Goal: Book appointment/travel/reservation

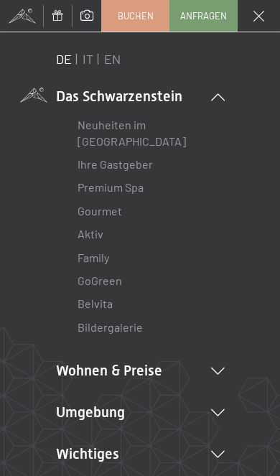
click at [87, 62] on link "IT" at bounding box center [88, 59] width 11 height 16
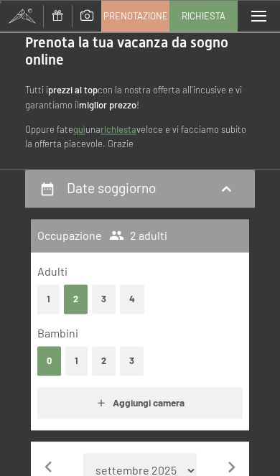
scroll to position [51, 0]
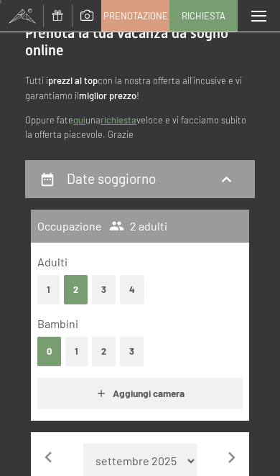
click at [72, 349] on button "1" at bounding box center [76, 351] width 22 height 29
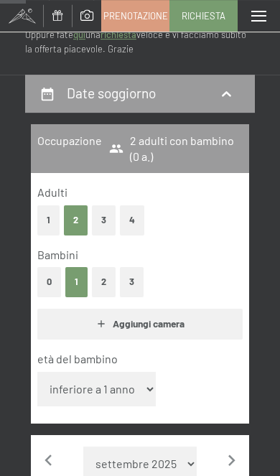
click at [127, 375] on select "inferiore a 1 anno 1 anno 2 anni 3 anni 4 anni 5 anni 6 anni 7 anni 8 anni 9 an…" at bounding box center [96, 389] width 118 height 34
select select "8"
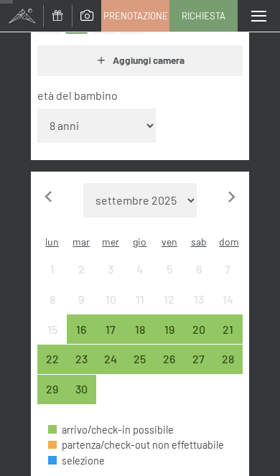
scroll to position [420, 0]
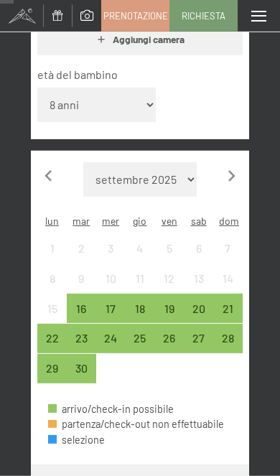
click at [238, 165] on icon "button" at bounding box center [231, 176] width 22 height 22
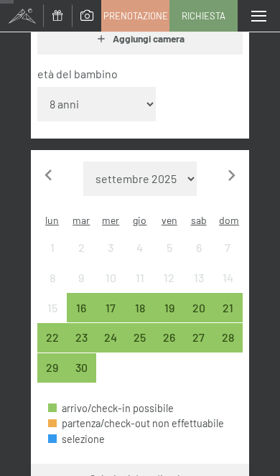
select select "[DATE]"
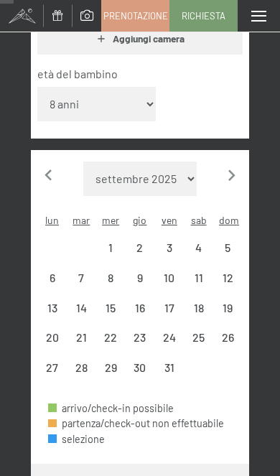
select select "[DATE]"
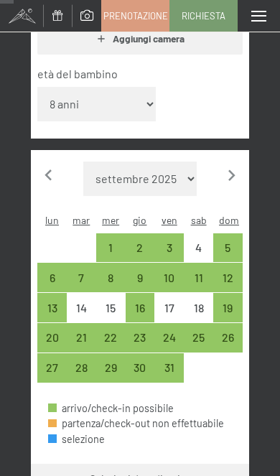
click at [177, 272] on div "10" at bounding box center [169, 285] width 27 height 27
select select "[DATE]"
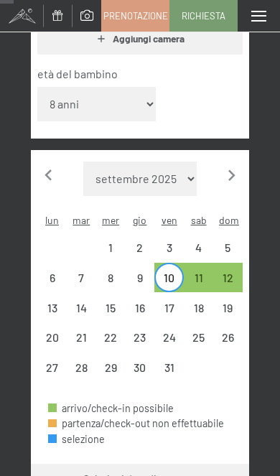
click at [232, 272] on div "12" at bounding box center [228, 285] width 27 height 27
select select "[DATE]"
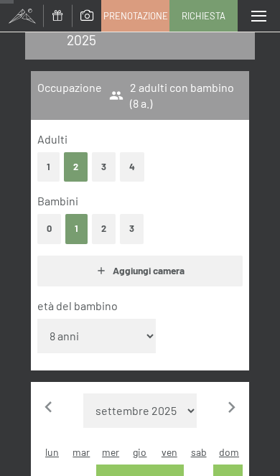
select select "[DATE]"
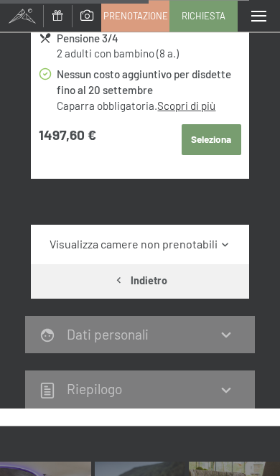
scroll to position [959, 0]
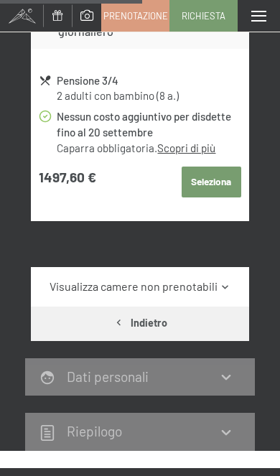
click at [240, 278] on link "Visualizza camere non prenotabili" at bounding box center [139, 286] width 205 height 16
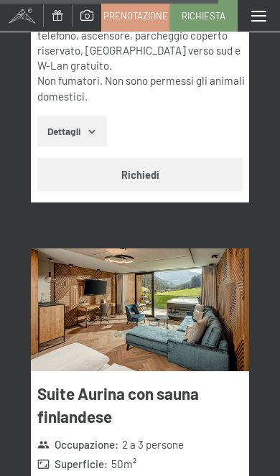
scroll to position [6617, 0]
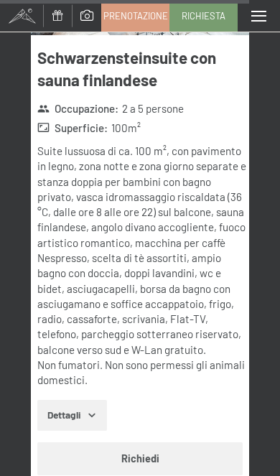
click at [188, 442] on button "Richiedi" at bounding box center [139, 458] width 205 height 33
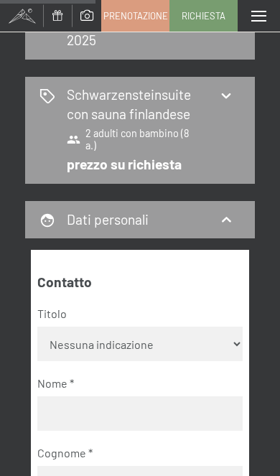
click at [226, 326] on select "Nessuna indicazione Sig.ra Sig." at bounding box center [139, 343] width 205 height 34
select select "m"
click at [135, 396] on input "text" at bounding box center [139, 413] width 205 height 34
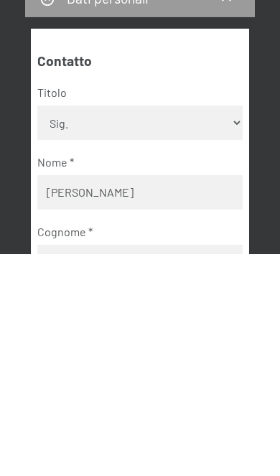
type input "Manuel"
click at [142, 466] on input "text" at bounding box center [139, 483] width 205 height 34
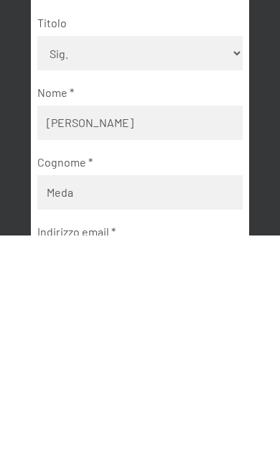
type input "Meda"
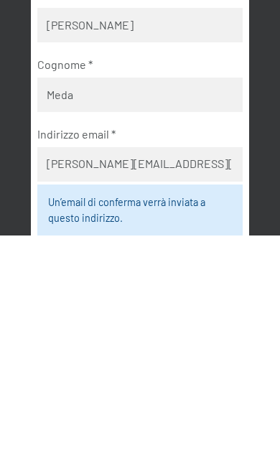
type input "m.meda@mjmass.it"
click at [194, 223] on fieldset "Contatto Titolo Nessuna indicazione Sig.ra Sig. Nome Manuel Cognome Meda Indiri…" at bounding box center [139, 444] width 205 height 638
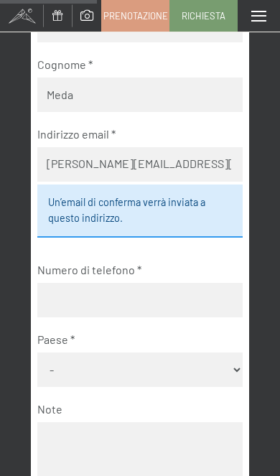
click at [174, 283] on input "tel" at bounding box center [139, 300] width 205 height 34
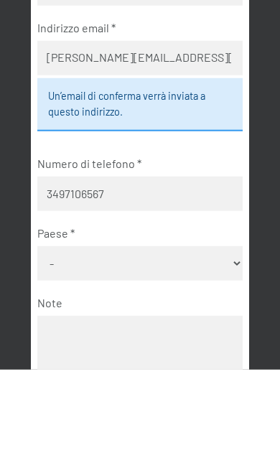
type input "3497106567"
click at [163, 352] on select "- Germania Austria Svizzera Italia Paesi Bassi Belgio Regno Unito Rep. Ceca Pol…" at bounding box center [139, 369] width 205 height 34
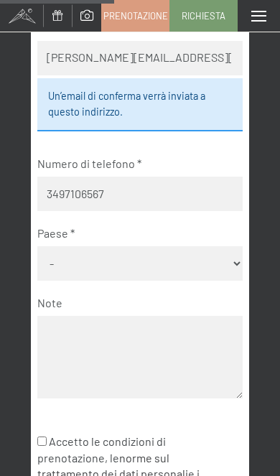
select select "ITA"
click at [143, 316] on textarea at bounding box center [139, 357] width 205 height 83
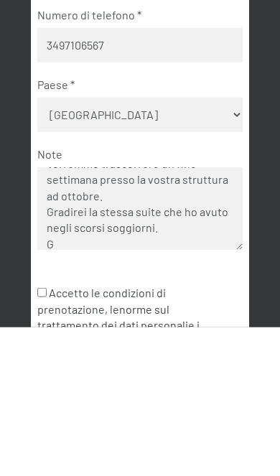
scroll to position [37, 0]
type textarea "Buongiorno. Vorremmo trascorrere un fine settimana presso la vostra struttura a…"
click at [59, 428] on label "Accetto le condizioni di prenotazione, le norme sul trattamento dei dati person…" at bounding box center [128, 466] width 182 height 76
click at [47, 436] on input "Accetto le condizioni di prenotazione, le norme sul trattamento dei dati person…" at bounding box center [41, 440] width 9 height 9
checkbox input "true"
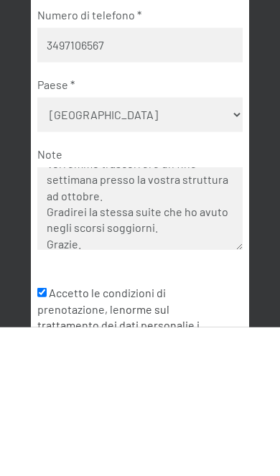
scroll to position [852, 0]
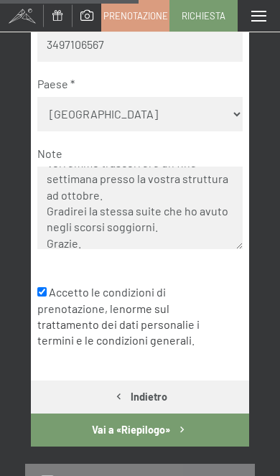
click at [187, 423] on icon "button" at bounding box center [182, 429] width 12 height 12
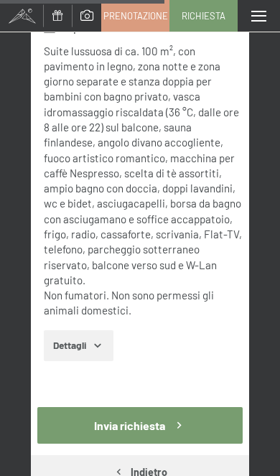
scroll to position [1353, 0]
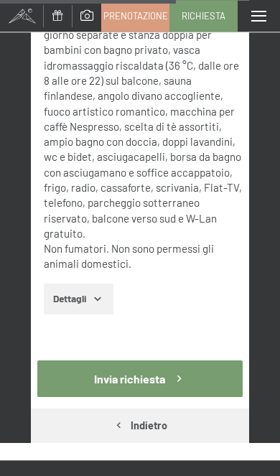
click at [209, 360] on button "Invia richiesta" at bounding box center [139, 378] width 205 height 37
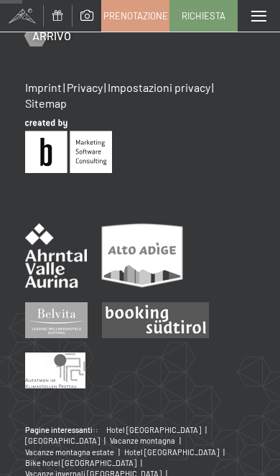
scroll to position [209, 0]
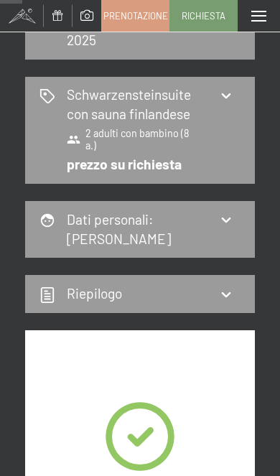
click at [147, 28] on link "Prenotazione" at bounding box center [135, 16] width 67 height 30
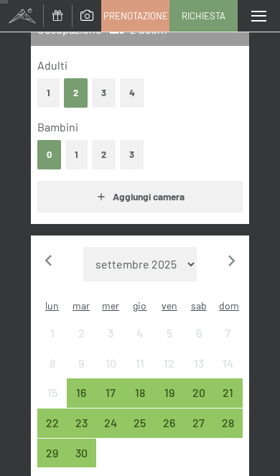
scroll to position [265, 0]
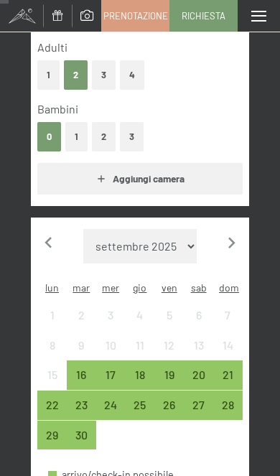
click at [239, 235] on icon "button" at bounding box center [231, 243] width 22 height 22
select select "[DATE]"
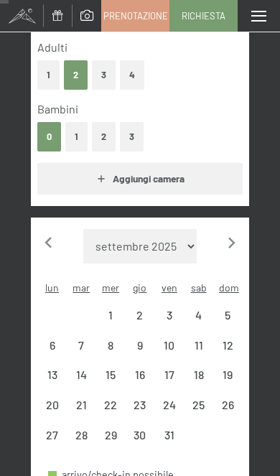
select select "[DATE]"
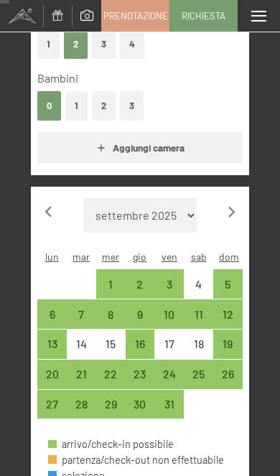
scroll to position [299, 0]
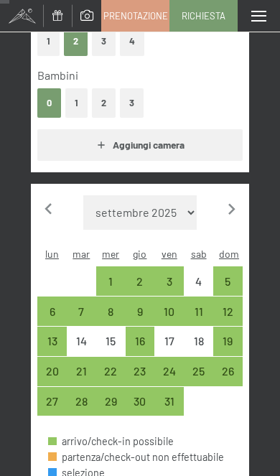
click at [176, 365] on div "24" at bounding box center [169, 378] width 27 height 27
select select "[DATE]"
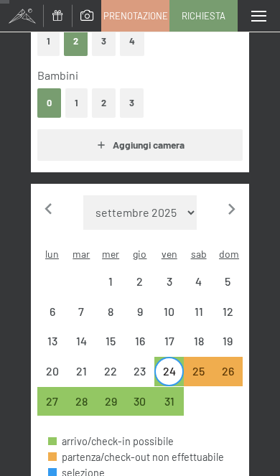
click at [234, 365] on div "26" at bounding box center [228, 378] width 27 height 27
select select "[DATE]"
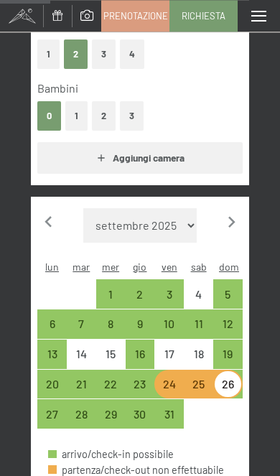
click at [80, 112] on button "1" at bounding box center [76, 115] width 22 height 29
select select "[DATE]"
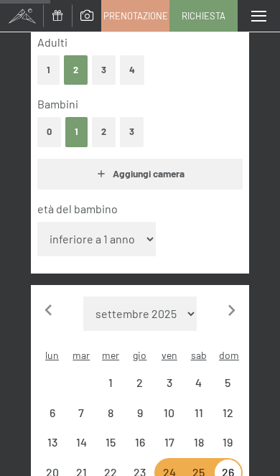
select select "[DATE]"
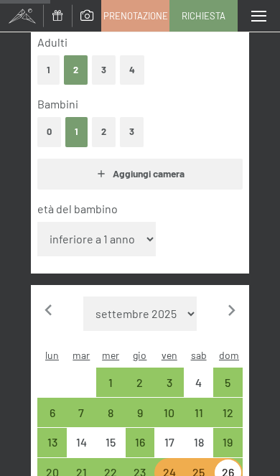
click at [141, 222] on select "inferiore a 1 anno 1 anno 2 anni 3 anni 4 anni 5 anni 6 anni 7 anni 8 anni 9 an…" at bounding box center [96, 239] width 118 height 34
select select "9"
select select "[DATE]"
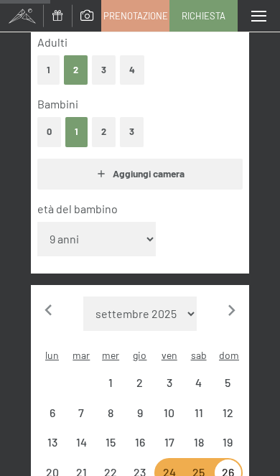
select select "[DATE]"
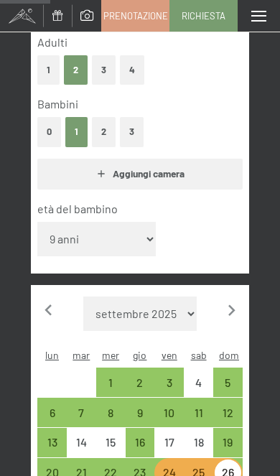
click at [146, 218] on div "età del bambino inferiore a 1 anno 1 anno 2 anni 3 anni 4 anni 5 anni 6 anni 7 …" at bounding box center [139, 231] width 205 height 61
click at [151, 224] on div "età del bambino inferiore a 1 anno 1 anno 2 anni 3 anni 4 anni 5 anni 6 anni 7 …" at bounding box center [139, 231] width 205 height 61
click at [141, 227] on select "inferiore a 1 anno 1 anno 2 anni 3 anni 4 anni 5 anni 6 anni 7 anni 8 anni 9 an…" at bounding box center [96, 239] width 118 height 34
select select "8"
select select "[DATE]"
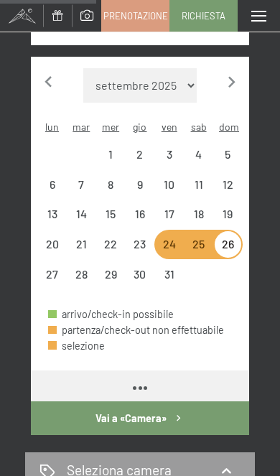
scroll to position [560, 0]
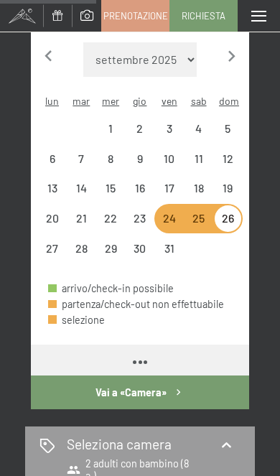
select select "[DATE]"
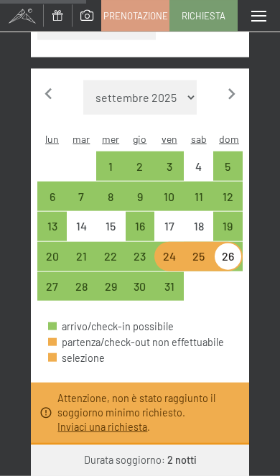
click at [169, 250] on div "24" at bounding box center [169, 263] width 27 height 27
select select "[DATE]"
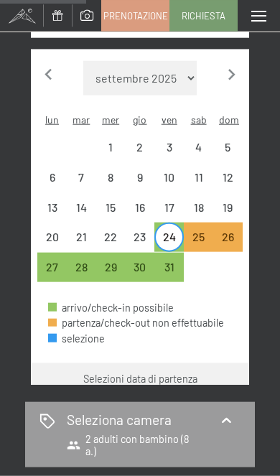
scroll to position [522, 0]
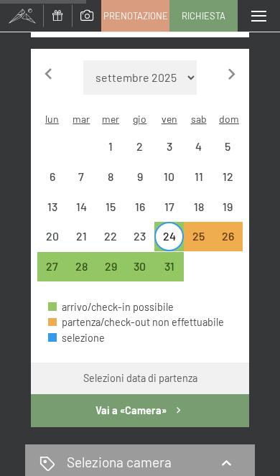
click at [232, 230] on div "26" at bounding box center [228, 243] width 27 height 27
select select "[DATE]"
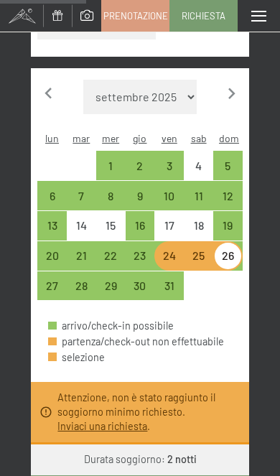
select select "[DATE]"
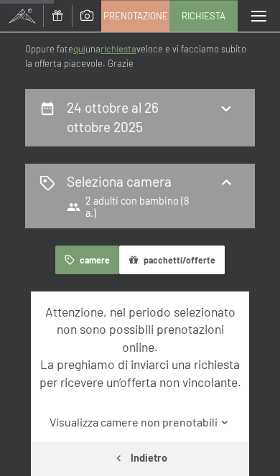
scroll to position [0, 0]
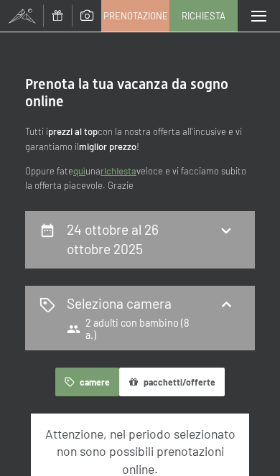
click at [239, 299] on div "Seleziona camera 2 adulti con bambino (8 a.)" at bounding box center [139, 317] width 201 height 47
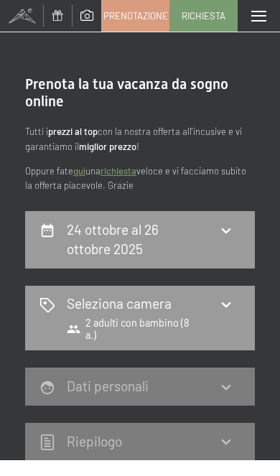
click at [143, 14] on span "Prenotazione" at bounding box center [135, 15] width 65 height 13
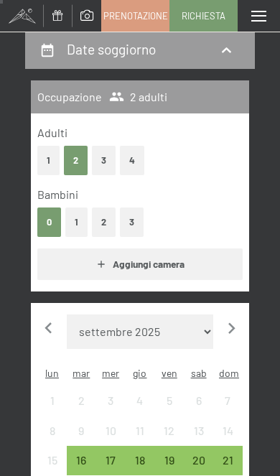
scroll to position [204, 0]
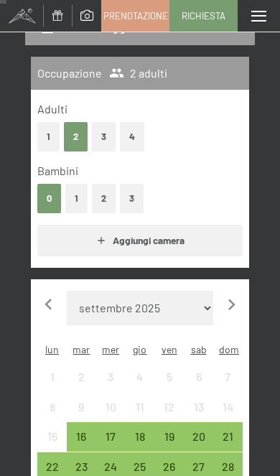
click at [74, 197] on button "1" at bounding box center [76, 198] width 22 height 29
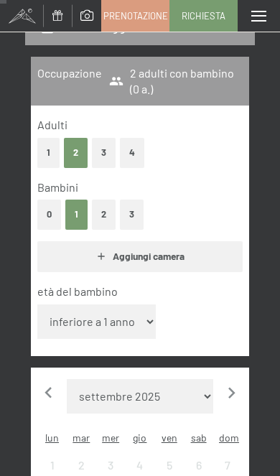
click at [128, 313] on select "inferiore a 1 anno 1 anno 2 anni 3 anni 4 anni 5 anni 6 anni 7 anni 8 anni 9 an…" at bounding box center [96, 321] width 118 height 34
select select "8"
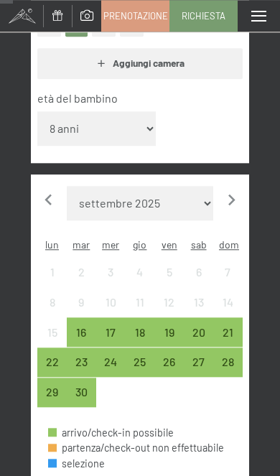
click at [235, 189] on icon "button" at bounding box center [231, 200] width 22 height 22
select select "[DATE]"
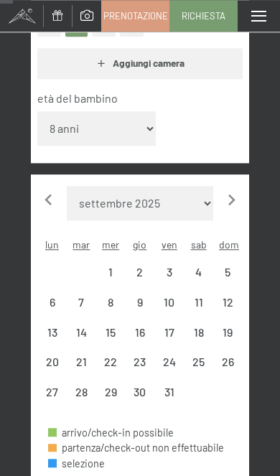
scroll to position [397, 0]
select select "[DATE]"
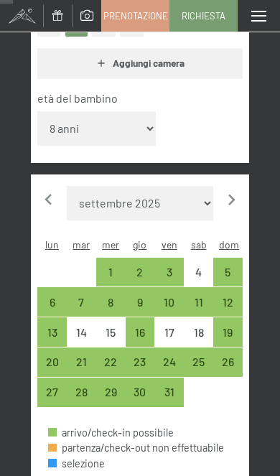
click at [177, 296] on div "10" at bounding box center [169, 309] width 27 height 27
select select "[DATE]"
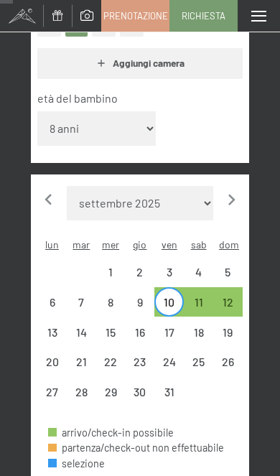
click at [236, 296] on div "12" at bounding box center [228, 309] width 27 height 27
select select "[DATE]"
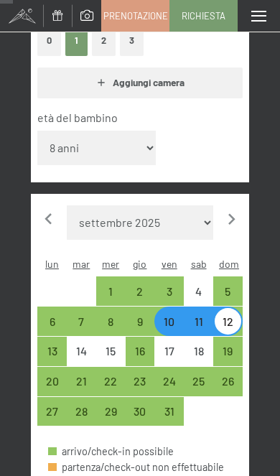
click at [179, 375] on div "24" at bounding box center [169, 388] width 27 height 27
select select "[DATE]"
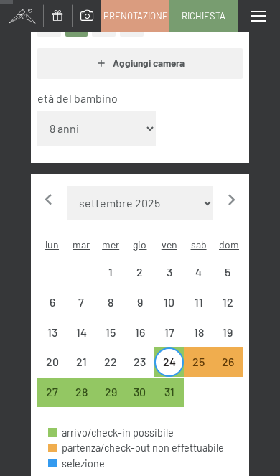
click at [231, 356] on div "26" at bounding box center [228, 369] width 27 height 27
select select "[DATE]"
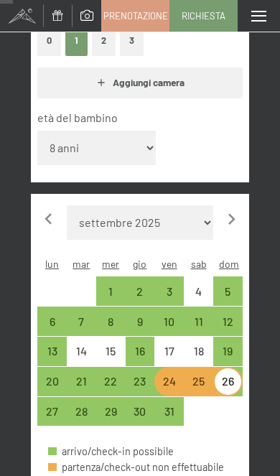
click at [175, 405] on div "31" at bounding box center [169, 418] width 27 height 27
select select "[DATE]"
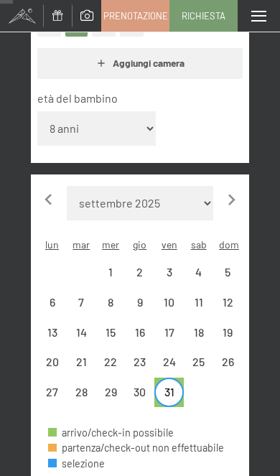
click at [238, 377] on div at bounding box center [227, 391] width 29 height 29
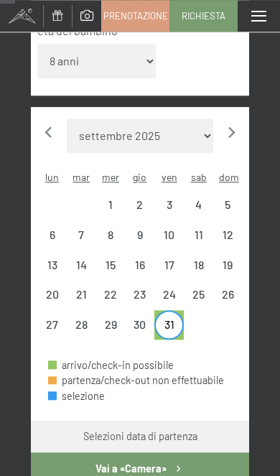
scroll to position [454, 0]
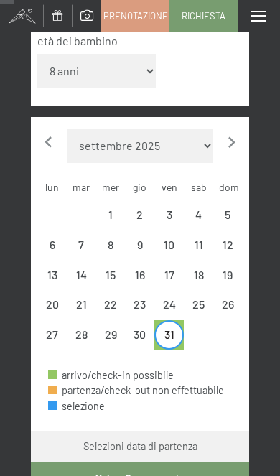
click at [231, 131] on icon "button" at bounding box center [231, 142] width 22 height 22
select select "2025-11-01"
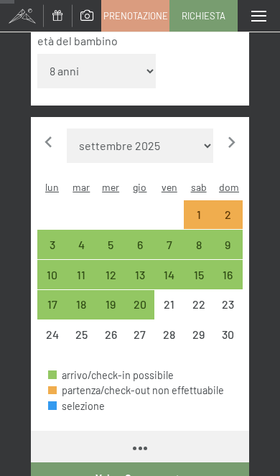
click at [235, 209] on div "2" at bounding box center [228, 222] width 27 height 27
select select "2025-11-01"
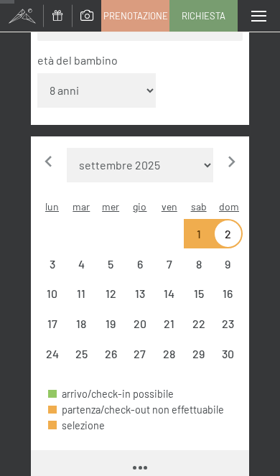
select select "2025-11-01"
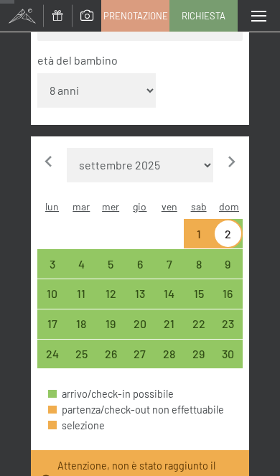
click at [50, 151] on icon "button" at bounding box center [48, 162] width 22 height 22
select select "[DATE]"
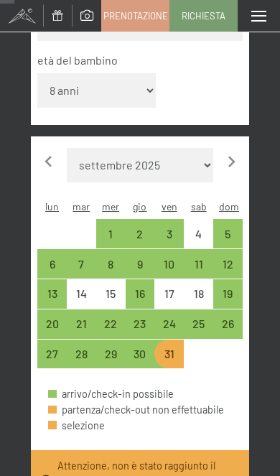
click at [151, 318] on div "23" at bounding box center [140, 331] width 27 height 27
select select "[DATE]"
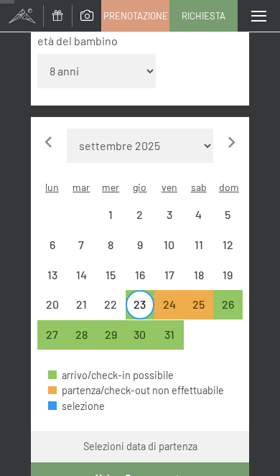
click at [242, 290] on div "26" at bounding box center [227, 304] width 29 height 29
select select "[DATE]"
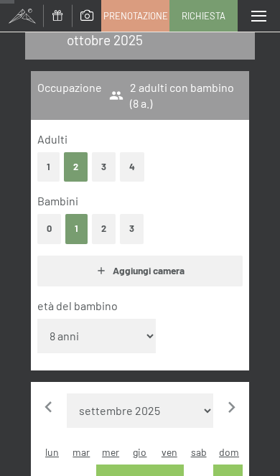
select select "[DATE]"
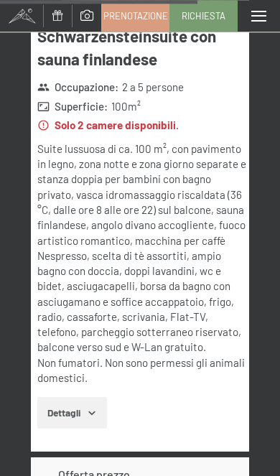
scroll to position [3042, 0]
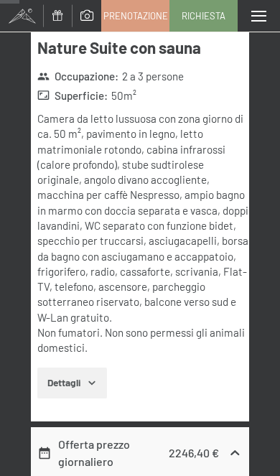
scroll to position [0, 0]
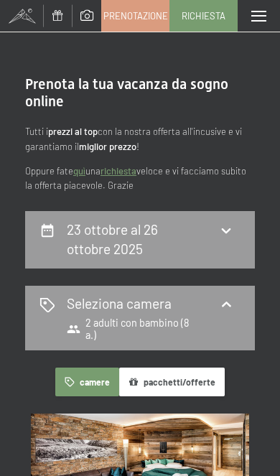
click at [227, 233] on icon at bounding box center [226, 230] width 16 height 16
select select "8"
select select "[DATE]"
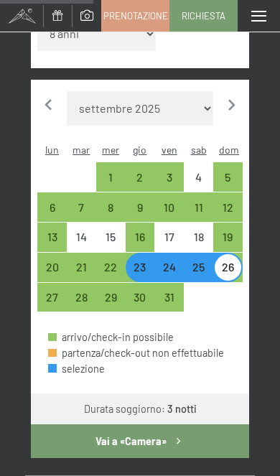
scroll to position [511, 0]
